Goal: Navigation & Orientation: Find specific page/section

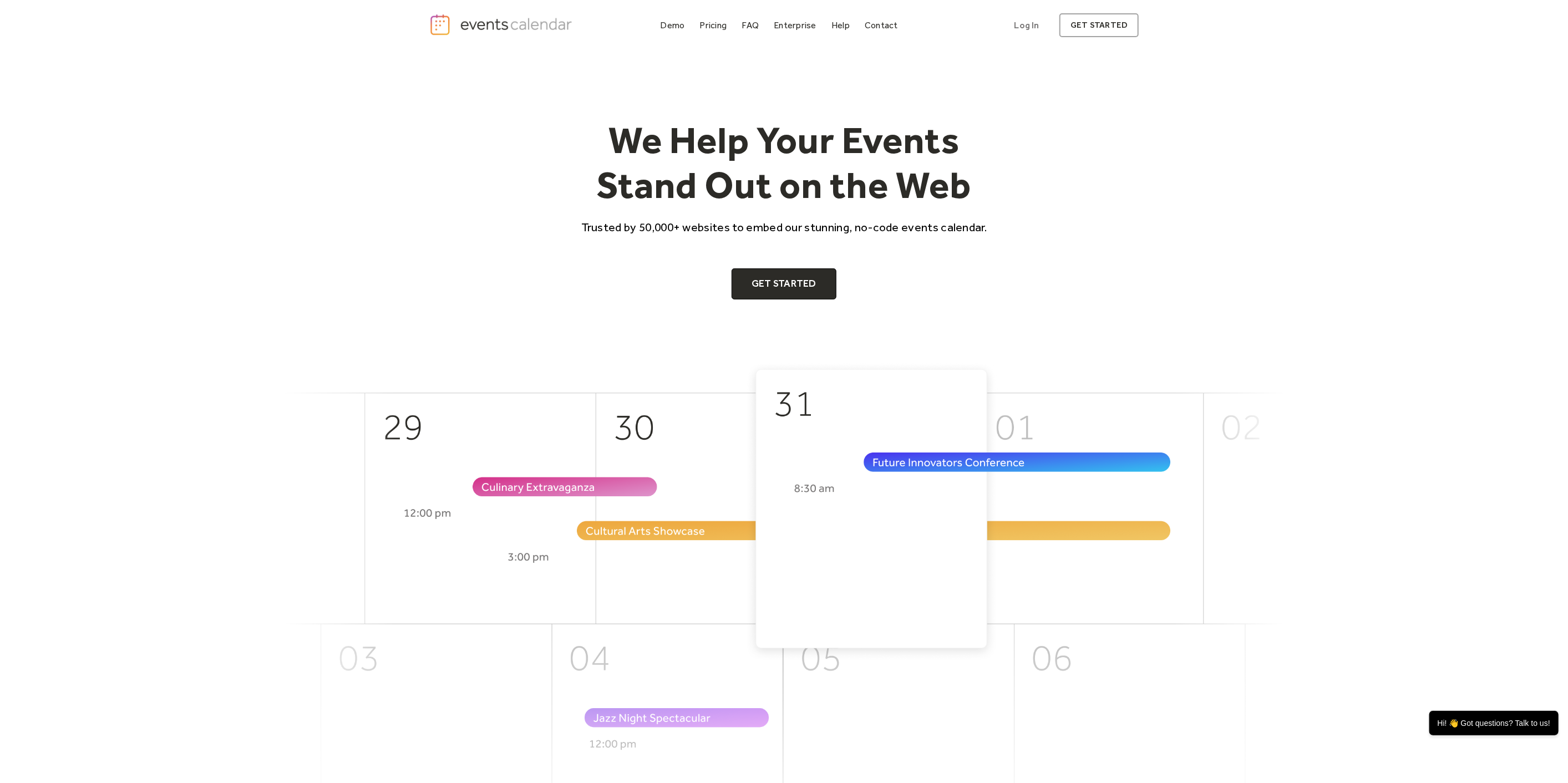
click at [485, 32] on img "home" at bounding box center [502, 24] width 146 height 22
click at [655, 27] on div "Demo Pricing FAQ Enterprise Help Contact Log In Get Started Log In get started" at bounding box center [784, 25] width 710 height 25
click at [665, 28] on div "Demo" at bounding box center [673, 25] width 25 height 6
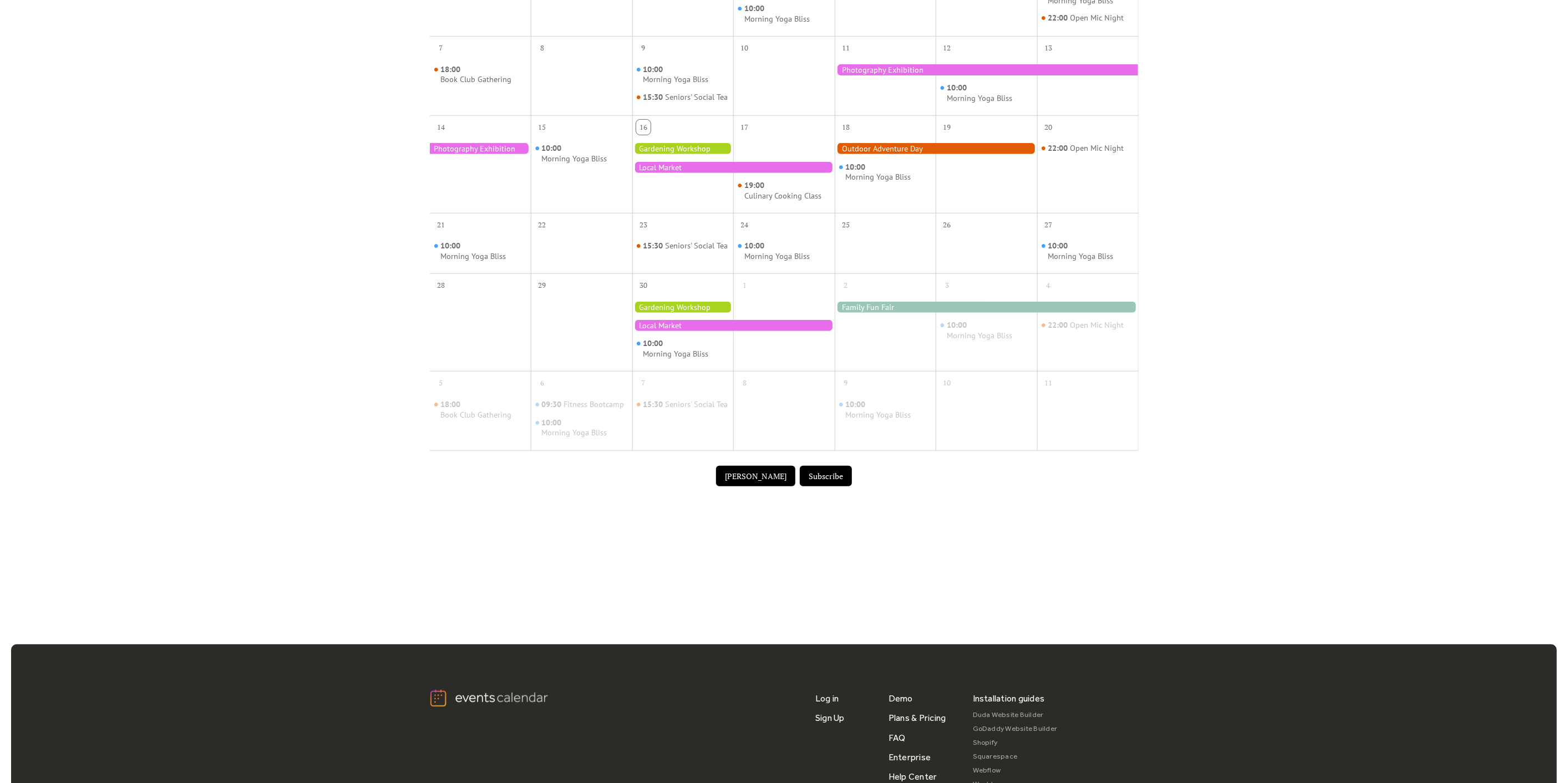
scroll to position [296, 0]
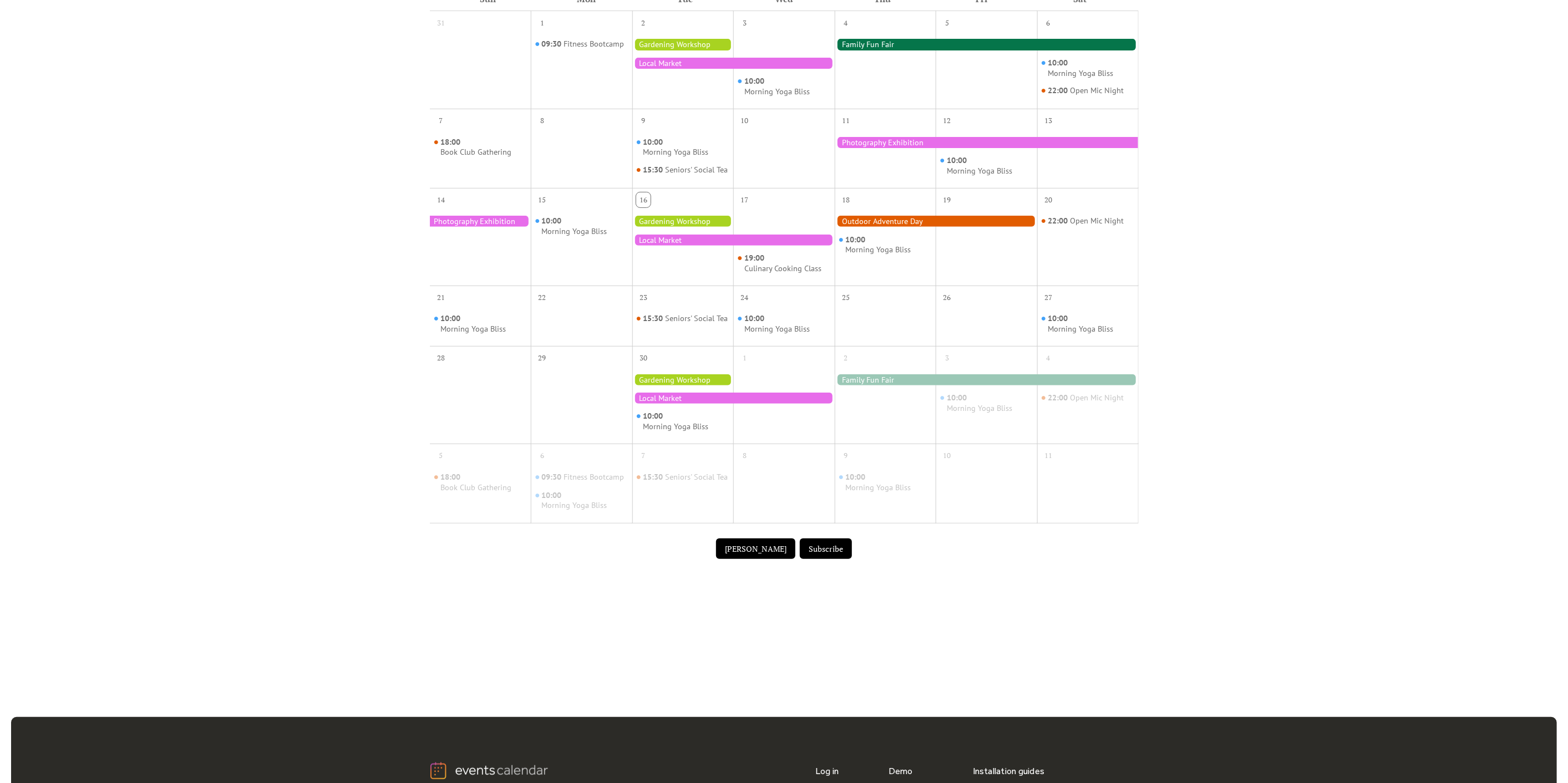
click at [905, 225] on div at bounding box center [935, 221] width 202 height 11
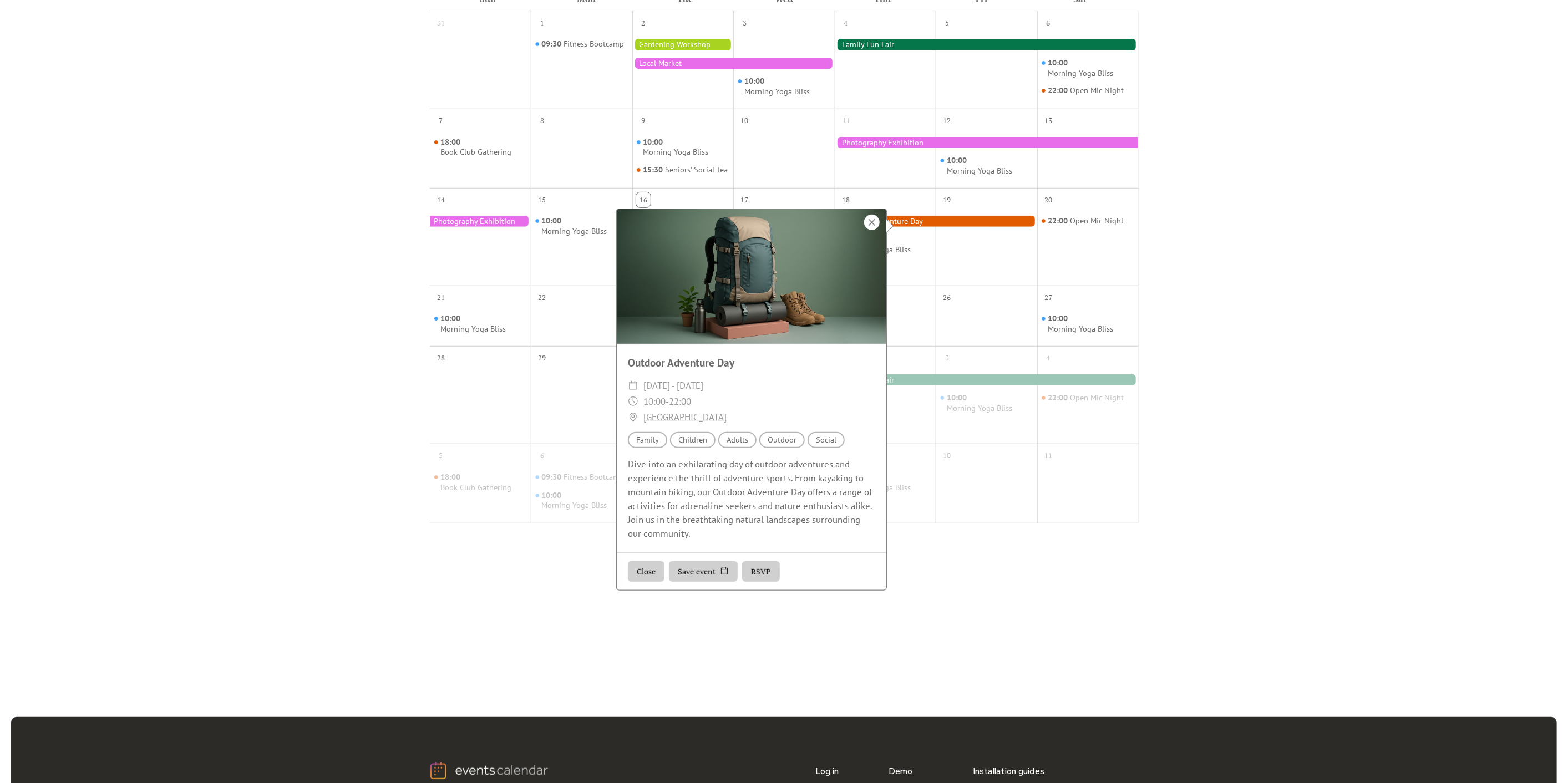
click at [867, 218] on div at bounding box center [871, 222] width 15 height 15
